Goal: Participate in discussion: Engage in conversation with other users on a specific topic

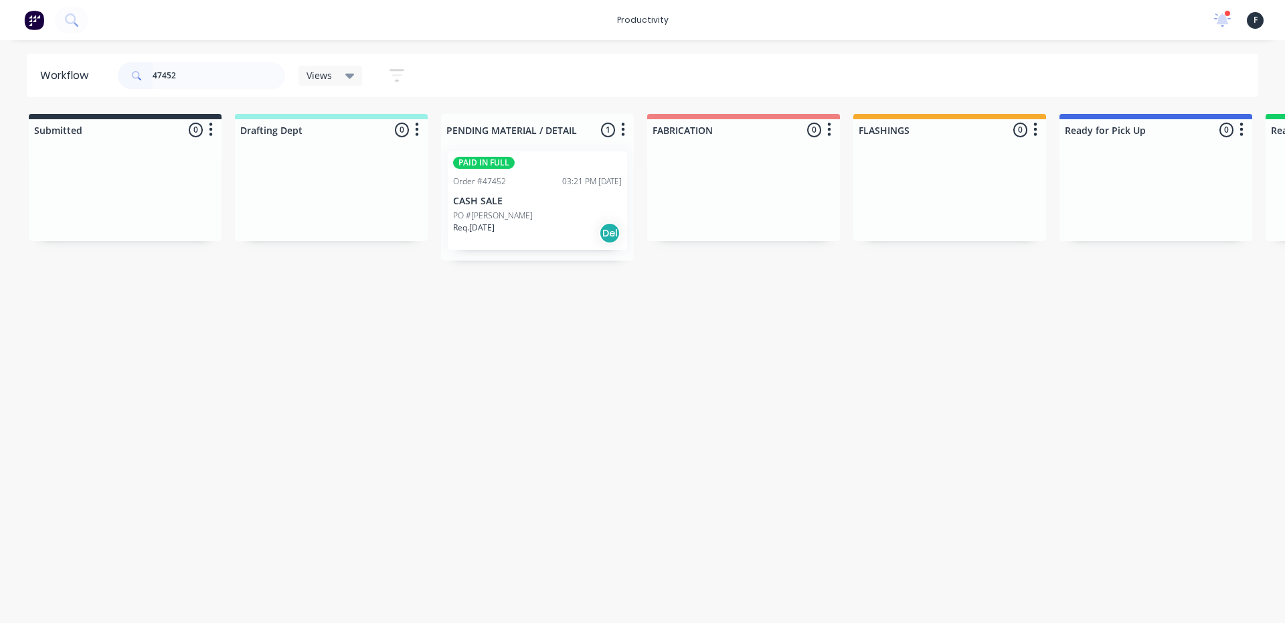
type input "47452"
click at [556, 240] on div "Req. [DATE] Del" at bounding box center [537, 233] width 169 height 23
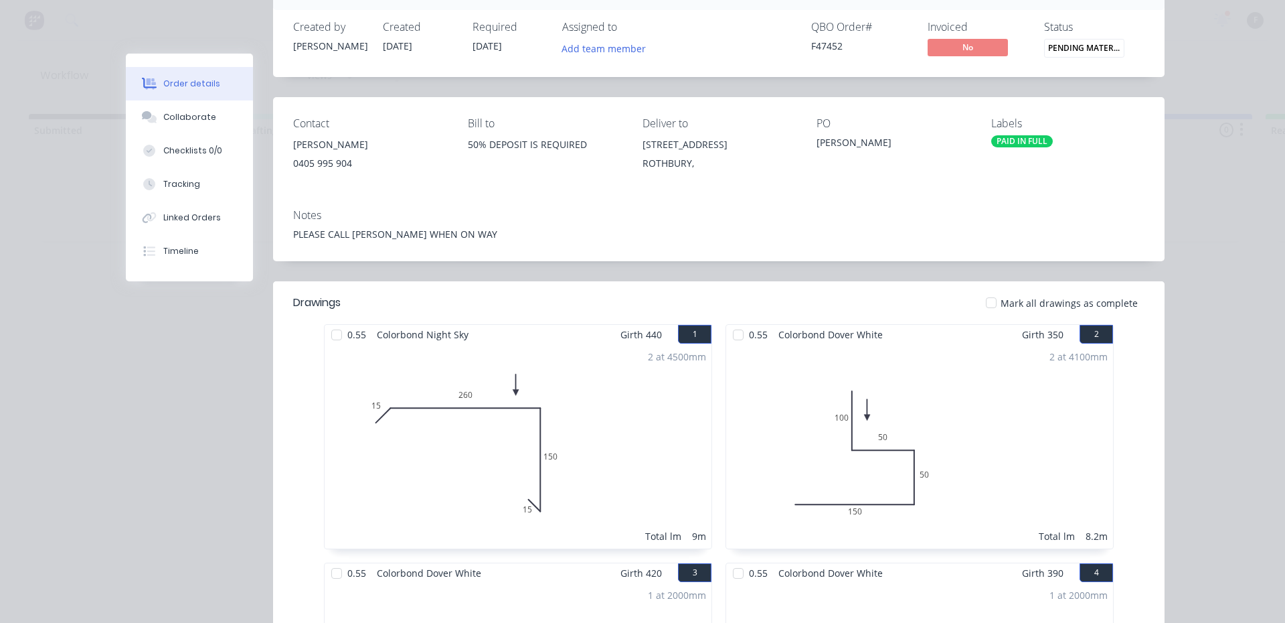
scroll to position [201, 0]
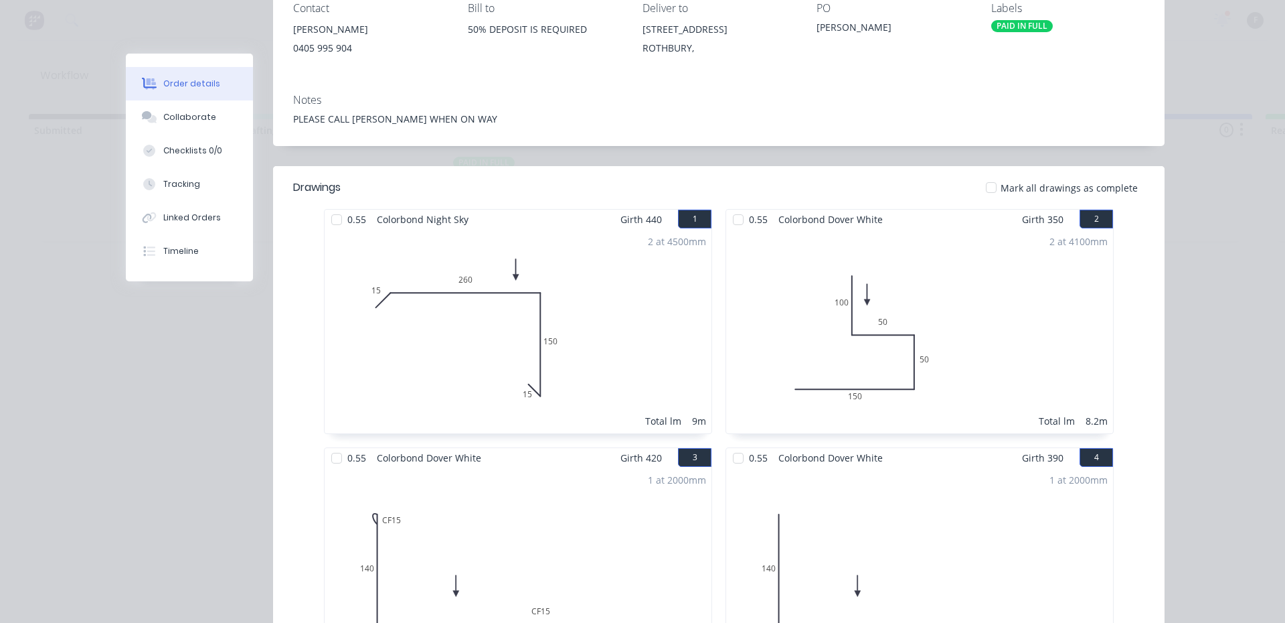
click at [335, 210] on div at bounding box center [336, 219] width 27 height 27
click at [730, 219] on div at bounding box center [738, 219] width 27 height 27
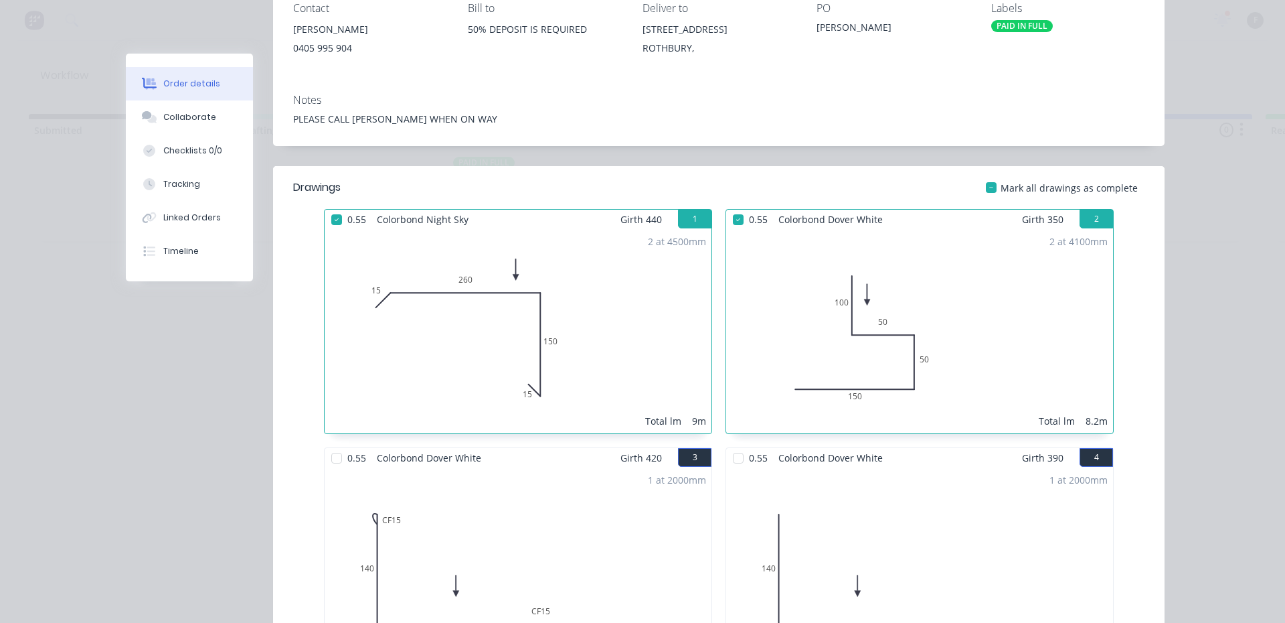
drag, startPoint x: 741, startPoint y: 457, endPoint x: 666, endPoint y: 489, distance: 81.6
click at [740, 458] on div at bounding box center [738, 458] width 27 height 27
click at [332, 455] on div at bounding box center [336, 458] width 27 height 27
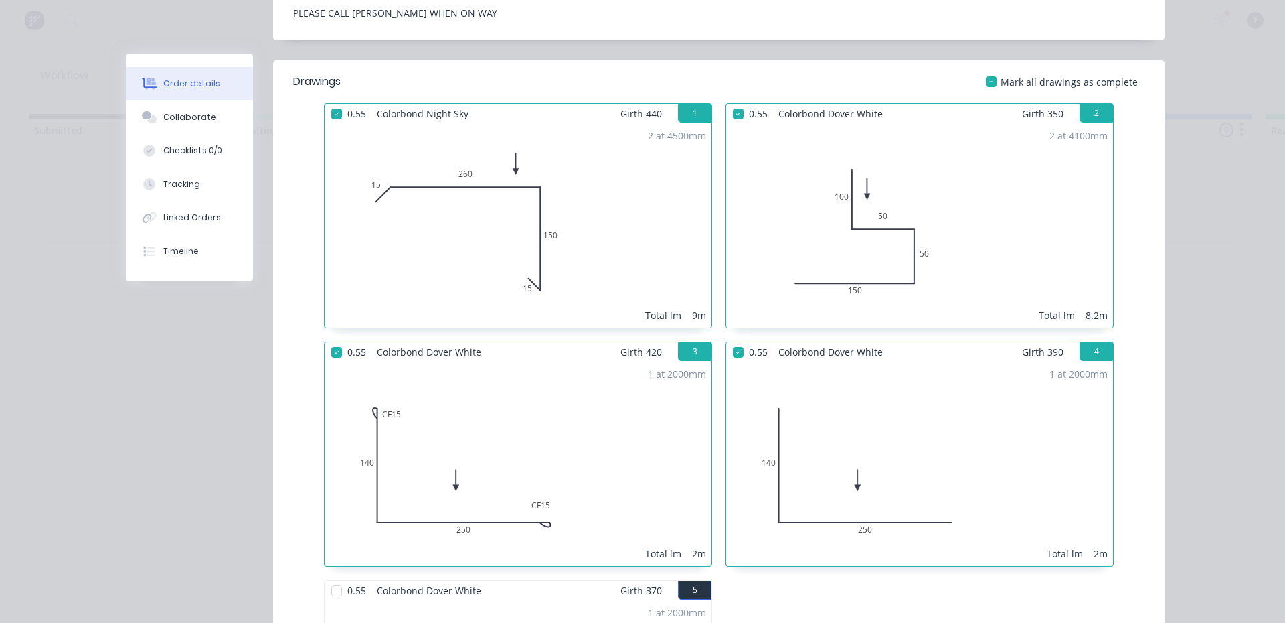
scroll to position [469, 0]
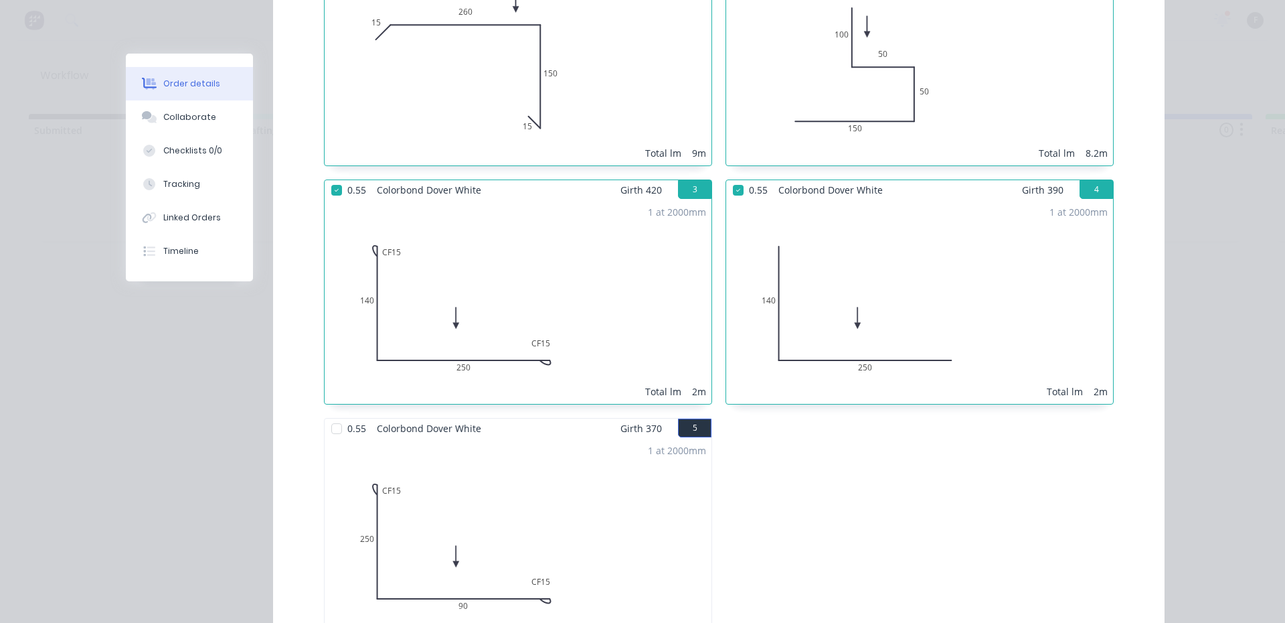
click at [332, 432] on div at bounding box center [336, 428] width 27 height 27
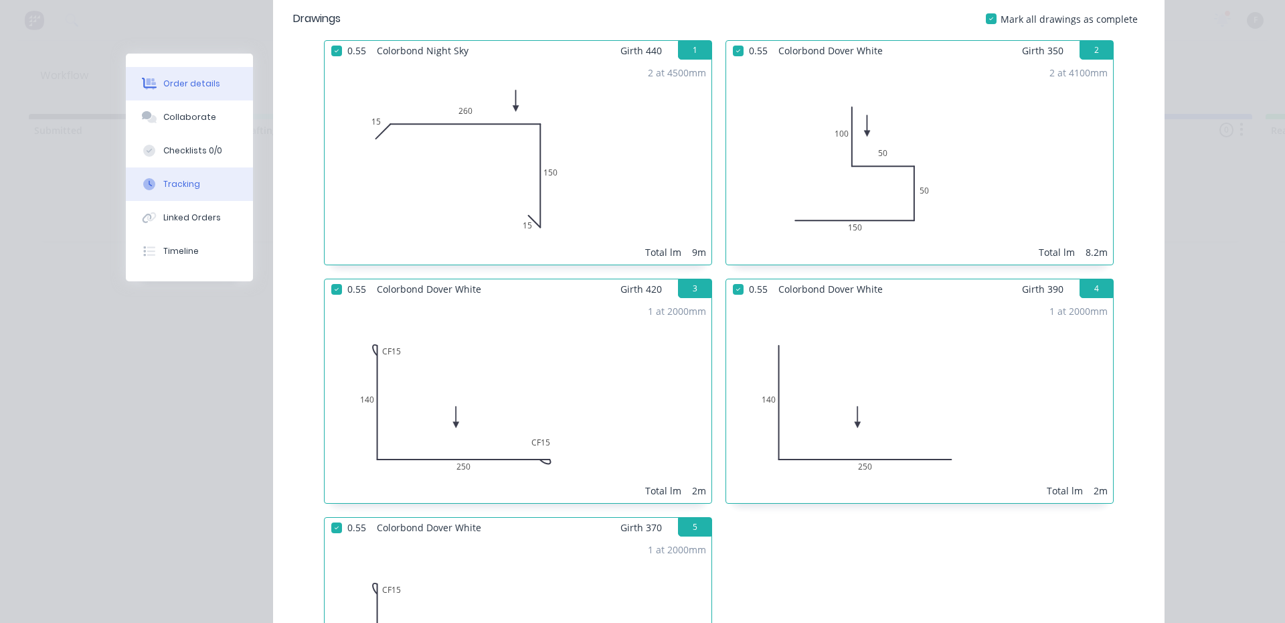
scroll to position [268, 0]
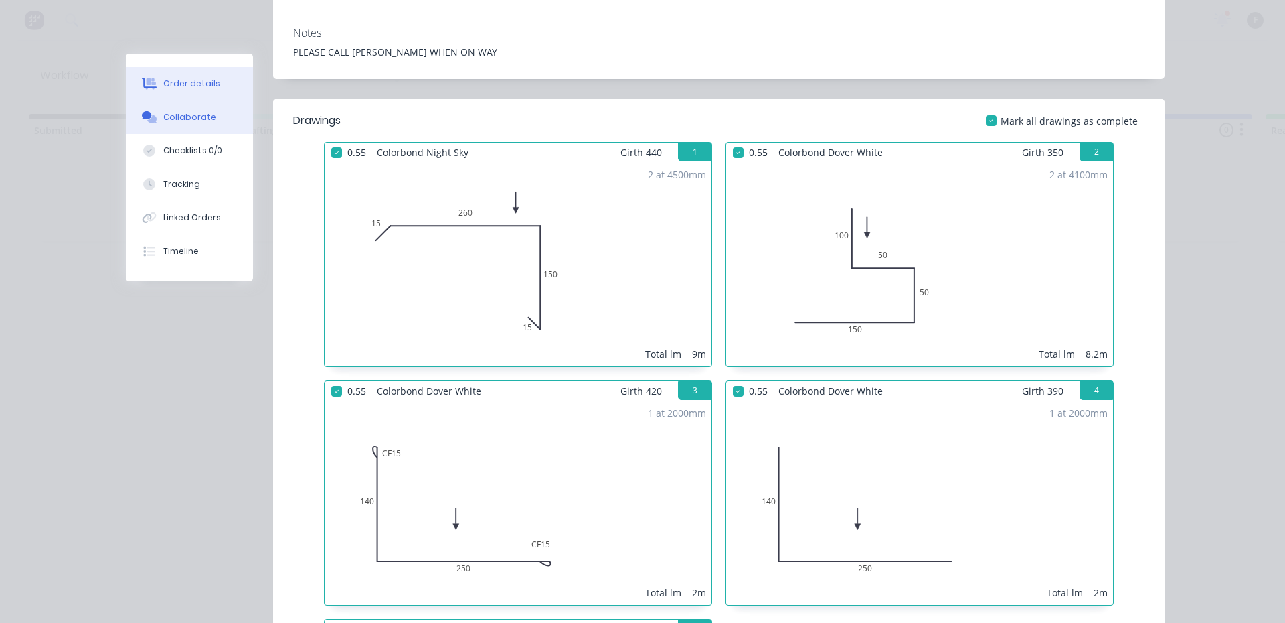
click at [220, 125] on button "Collaborate" at bounding box center [189, 116] width 127 height 33
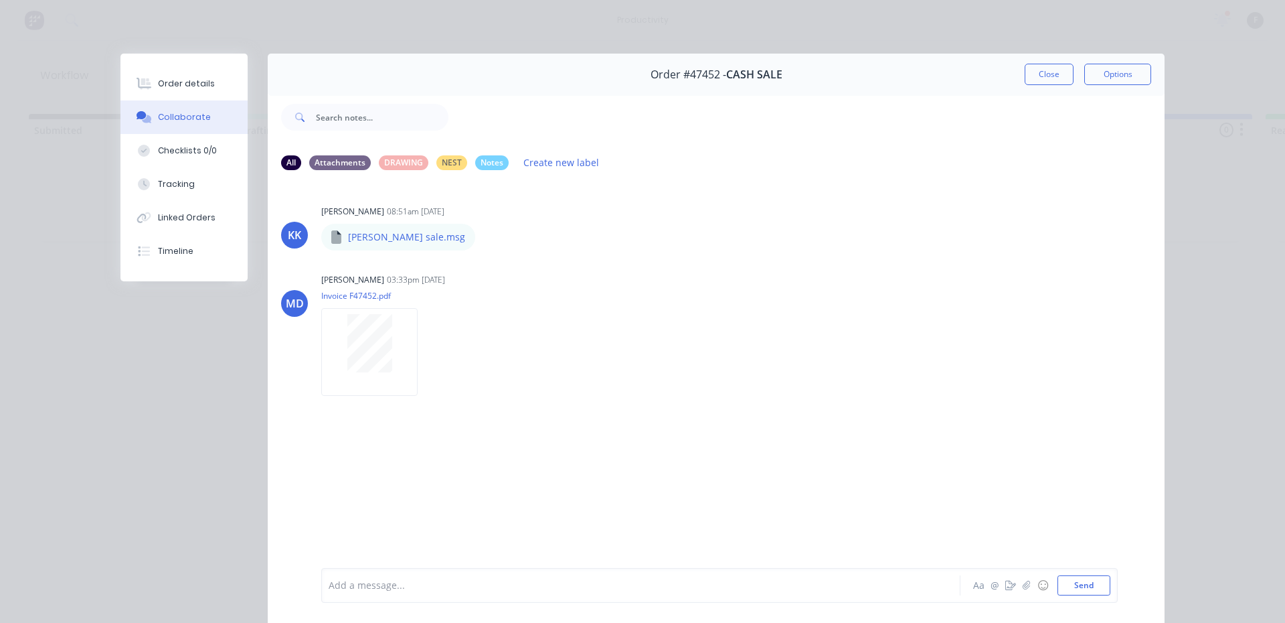
click at [410, 590] on div at bounding box center [622, 585] width 586 height 14
